Goal: Find specific page/section: Find specific page/section

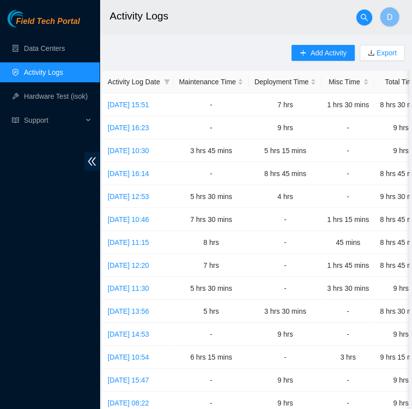
drag, startPoint x: 0, startPoint y: 0, endPoint x: 187, endPoint y: 36, distance: 190.4
click at [202, 33] on header "Activity Logs D" at bounding box center [306, 17] width 412 height 34
click at [56, 52] on link "Data Centers" at bounding box center [44, 48] width 41 height 8
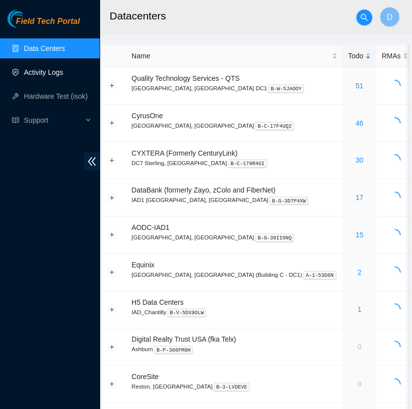
click at [55, 76] on link "Activity Logs" at bounding box center [43, 72] width 39 height 8
